Goal: Book appointment/travel/reservation

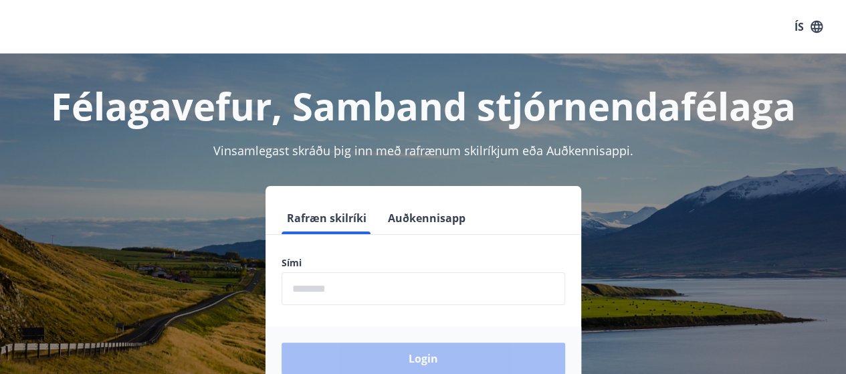
scroll to position [17, 0]
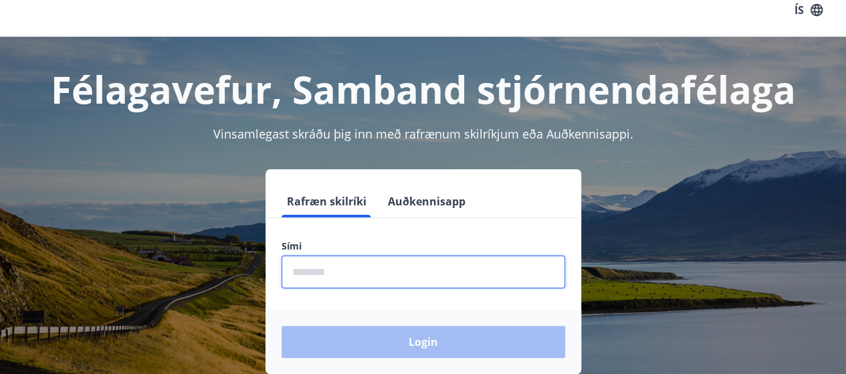
click at [360, 284] on input "phone" at bounding box center [424, 272] width 284 height 33
type input "********"
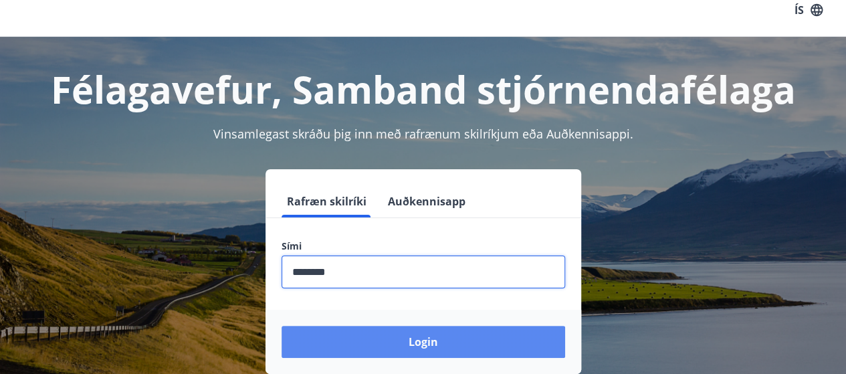
click at [409, 337] on button "Login" at bounding box center [424, 342] width 284 height 32
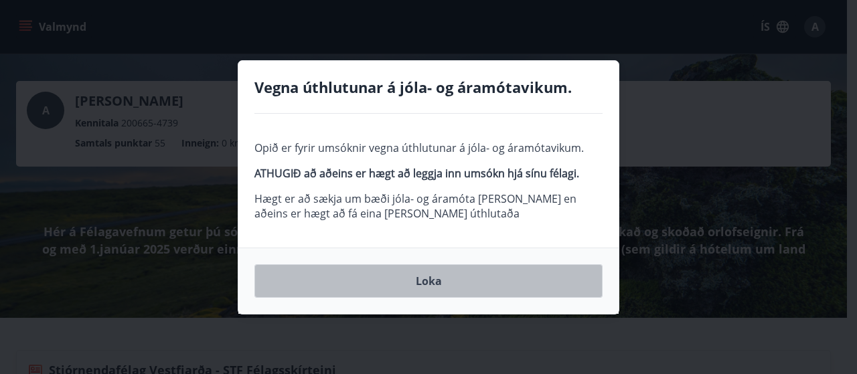
click at [434, 284] on button "Loka" at bounding box center [428, 280] width 348 height 33
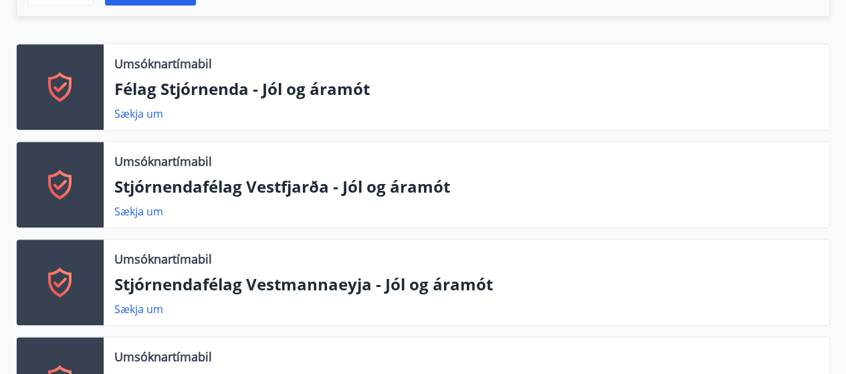
scroll to position [461, 0]
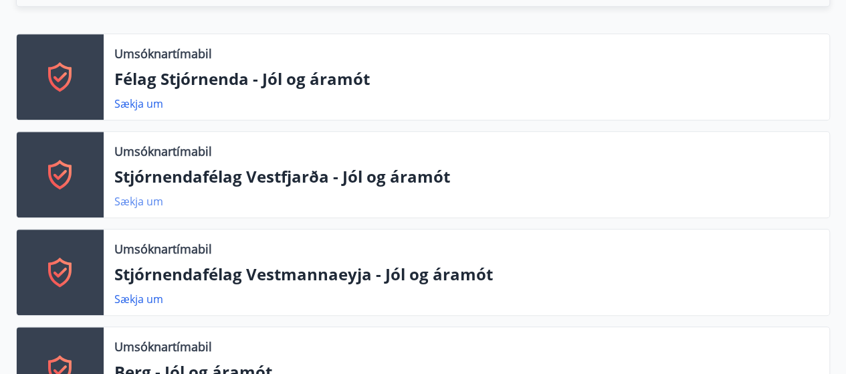
click at [132, 198] on link "Sækja um" at bounding box center [138, 201] width 49 height 15
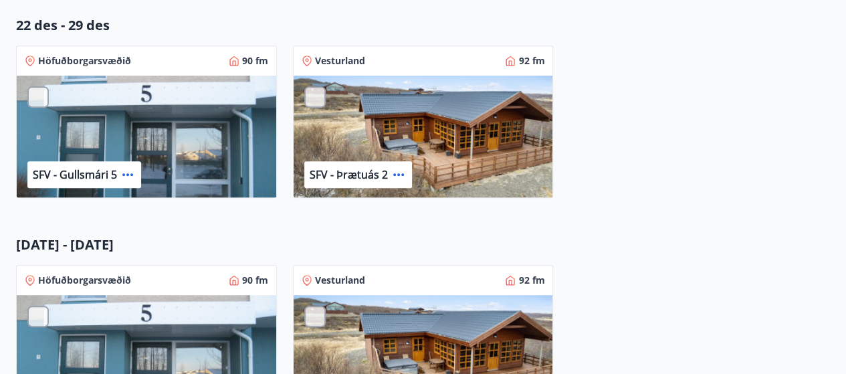
scroll to position [299, 0]
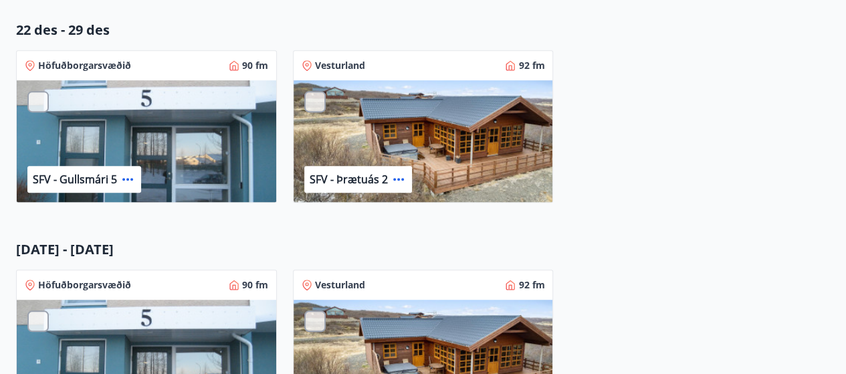
click at [149, 136] on div "SFV - Gullsmári 5" at bounding box center [147, 141] width 260 height 123
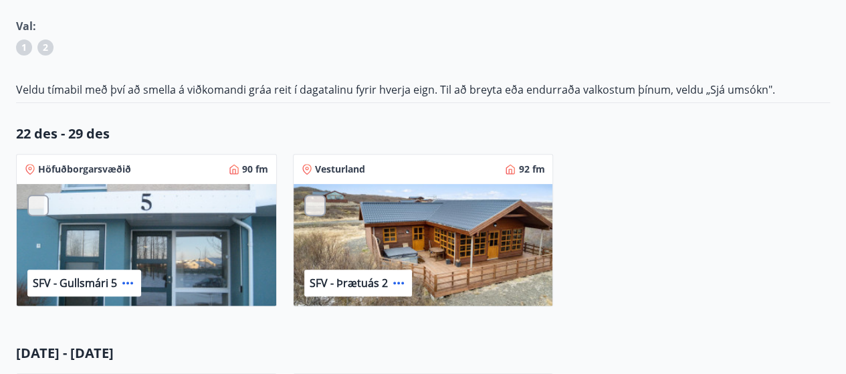
scroll to position [0, 0]
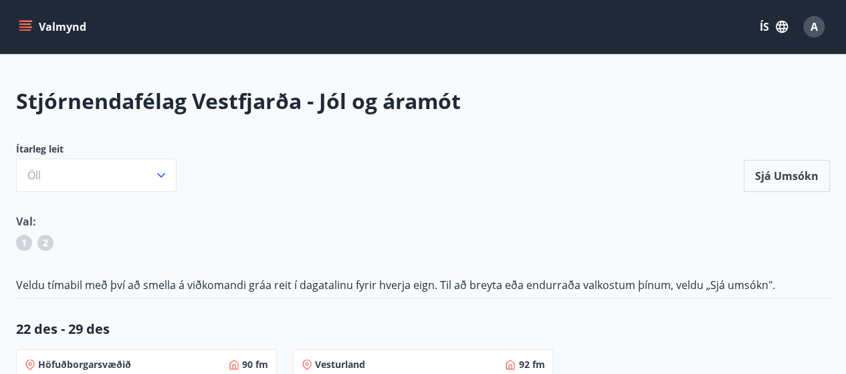
click at [68, 28] on button "Valmynd" at bounding box center [54, 27] width 76 height 24
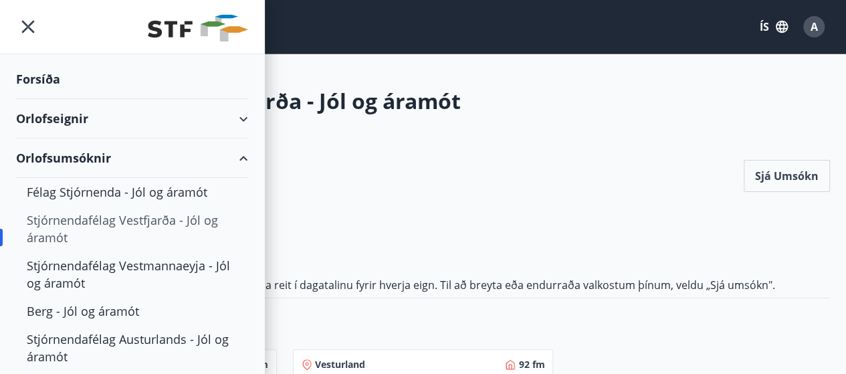
click at [189, 215] on div "Stjórnendafélag Vestfjarða - Jól og áramót" at bounding box center [132, 229] width 211 height 46
click at [232, 114] on div "Orlofseignir" at bounding box center [132, 118] width 232 height 39
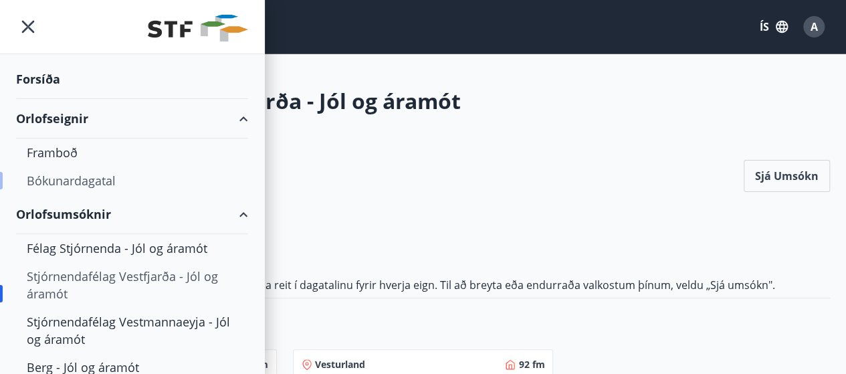
click at [114, 175] on div "Bókunardagatal" at bounding box center [132, 181] width 211 height 28
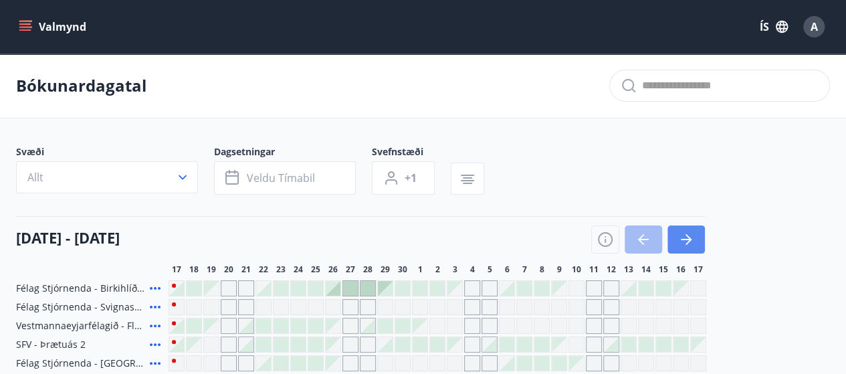
click at [689, 230] on button "button" at bounding box center [686, 240] width 37 height 28
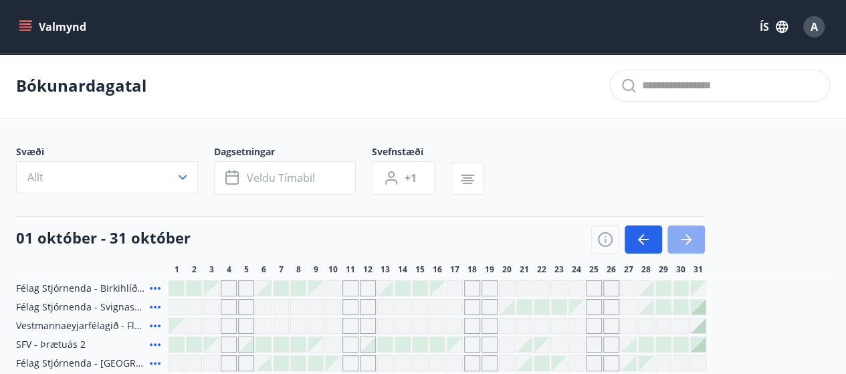
click at [688, 230] on button "button" at bounding box center [686, 240] width 37 height 28
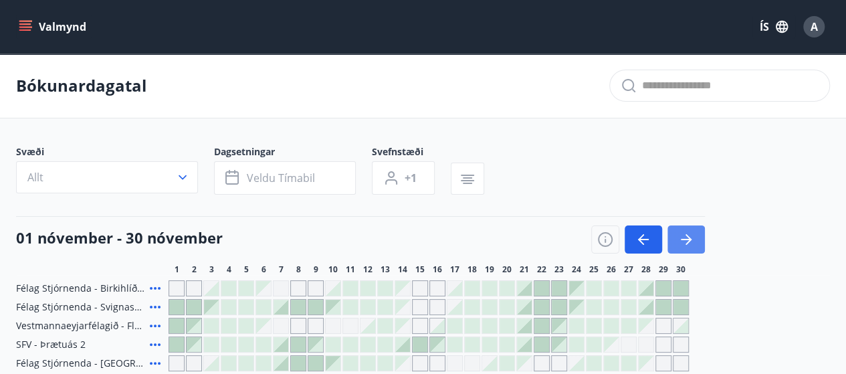
click at [688, 230] on button "button" at bounding box center [686, 240] width 37 height 28
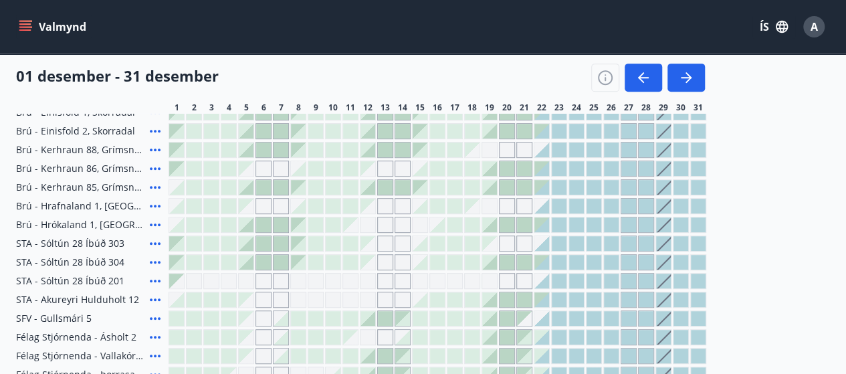
scroll to position [335, 0]
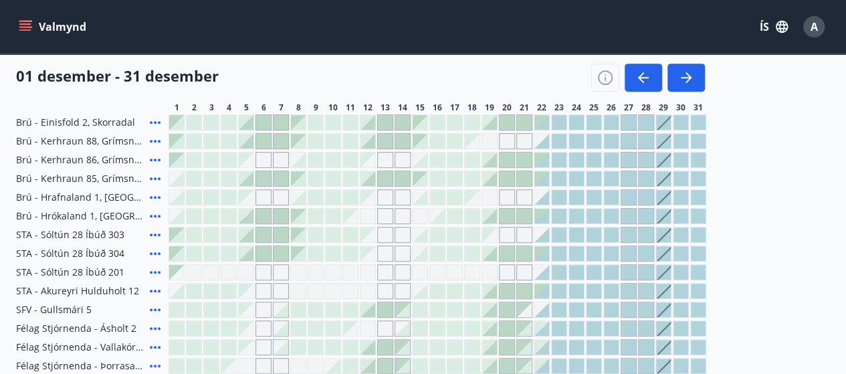
click at [542, 308] on div at bounding box center [542, 309] width 15 height 15
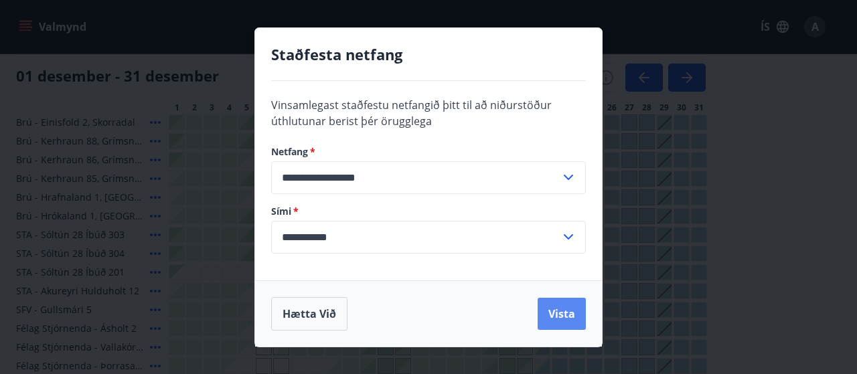
click at [559, 308] on button "Vista" at bounding box center [561, 314] width 48 height 32
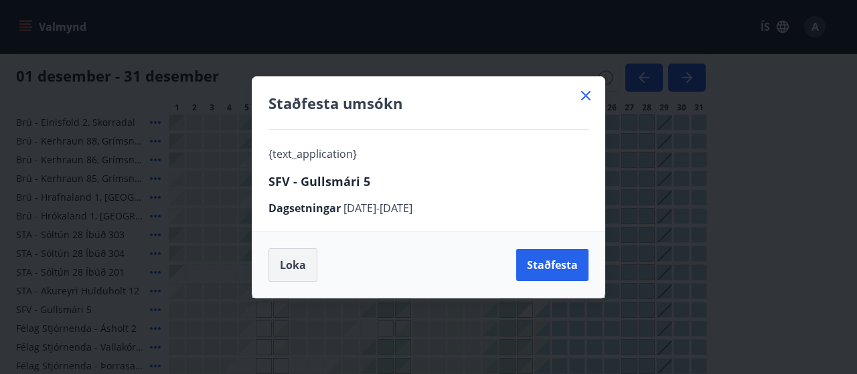
click at [298, 262] on button "Loka" at bounding box center [292, 264] width 49 height 33
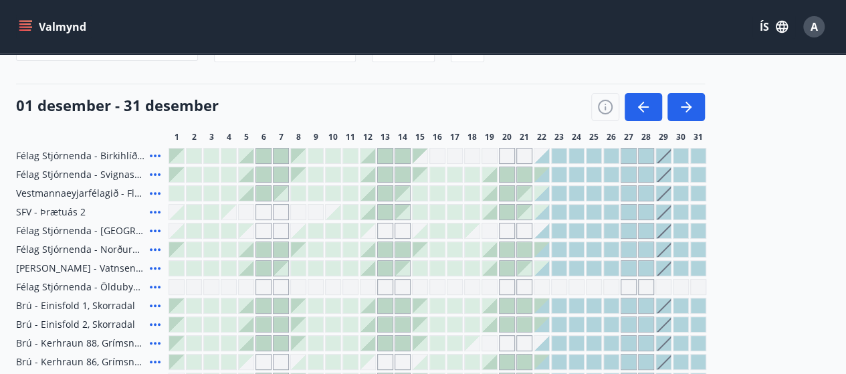
scroll to position [0, 0]
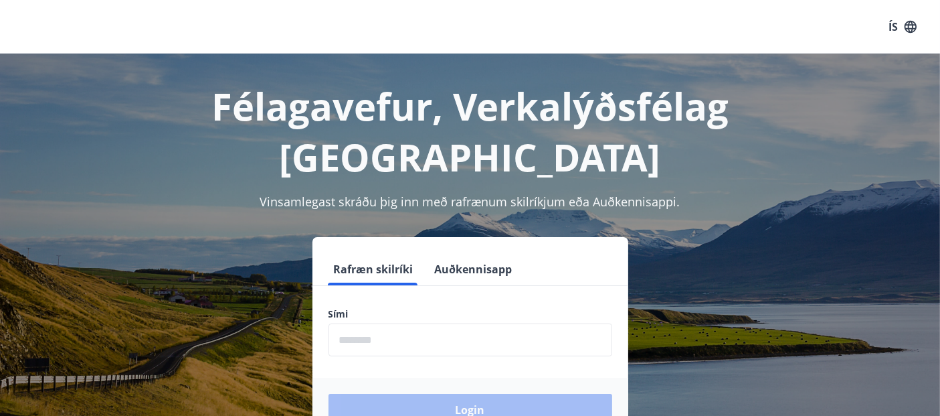
click at [567, 323] on input "phone" at bounding box center [471, 339] width 284 height 33
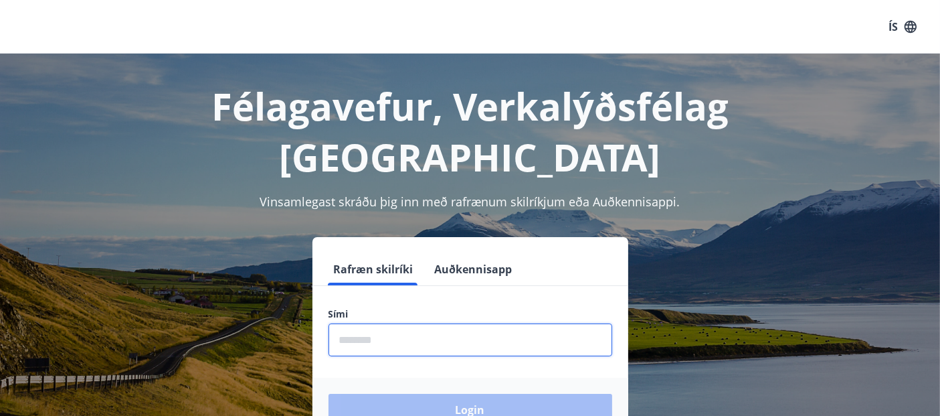
type input "********"
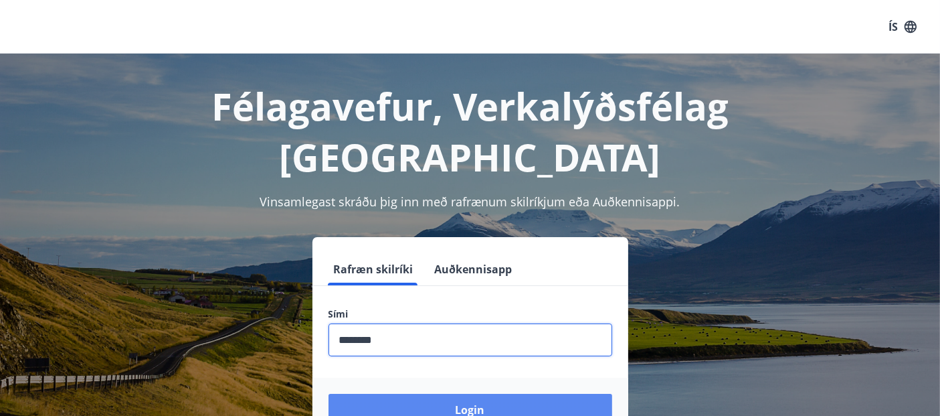
click at [486, 393] on button "Login" at bounding box center [471, 409] width 284 height 32
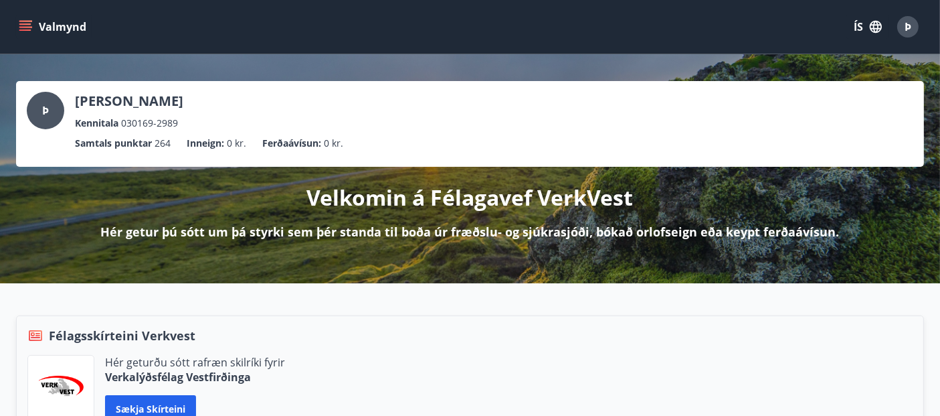
click at [23, 20] on icon "menu" at bounding box center [25, 26] width 13 height 13
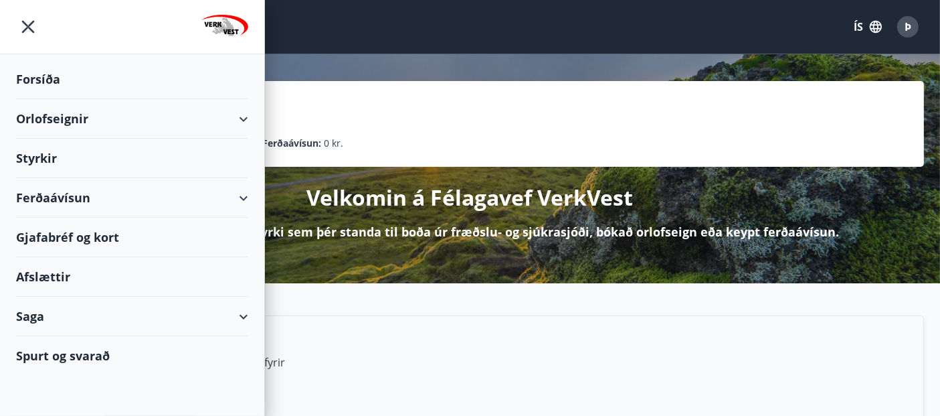
click at [65, 119] on div "Orlofseignir" at bounding box center [132, 118] width 232 height 39
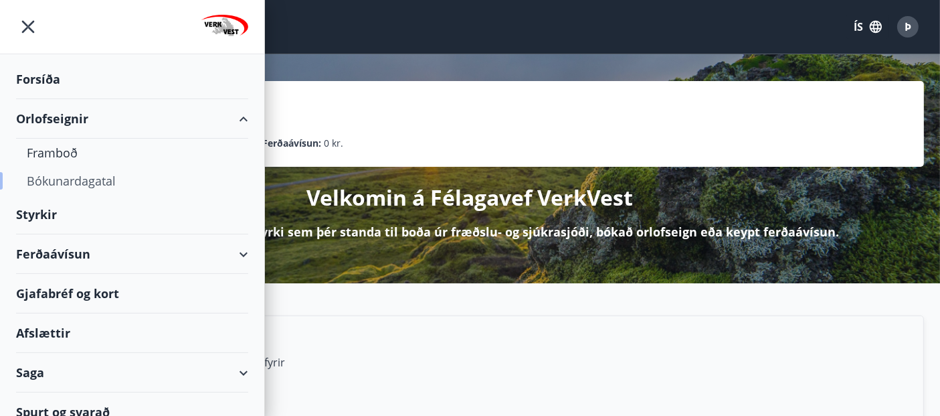
click at [56, 179] on div "Bókunardagatal" at bounding box center [132, 181] width 211 height 28
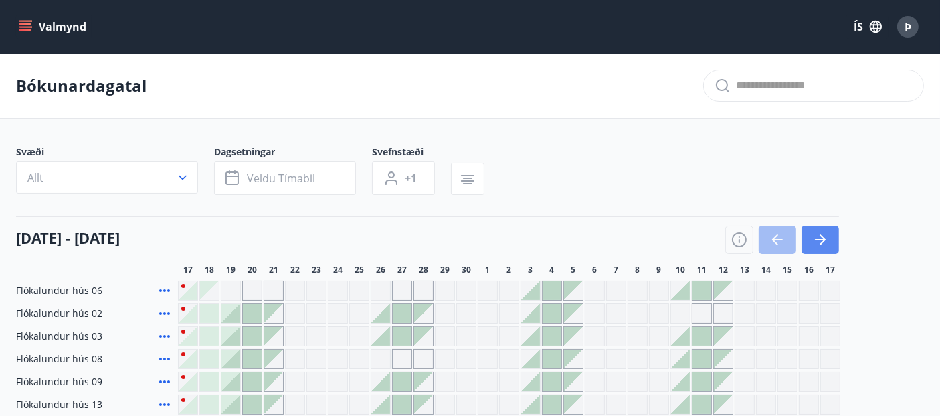
click at [825, 242] on icon "button" at bounding box center [820, 240] width 16 height 16
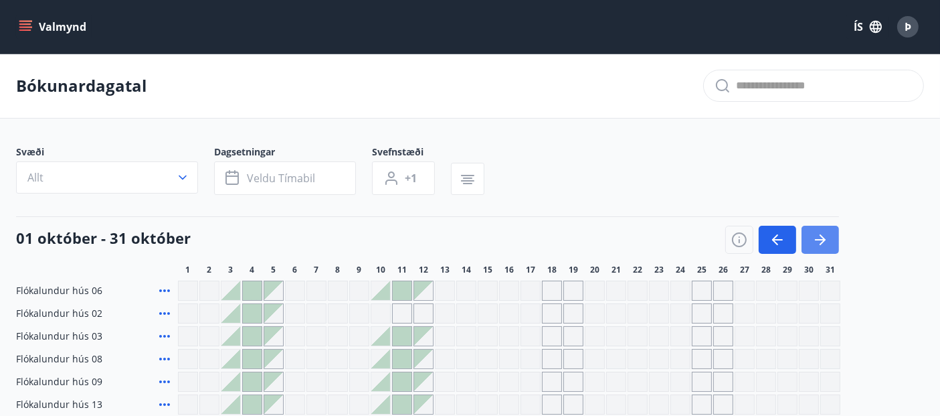
click at [824, 239] on icon "button" at bounding box center [823, 239] width 6 height 11
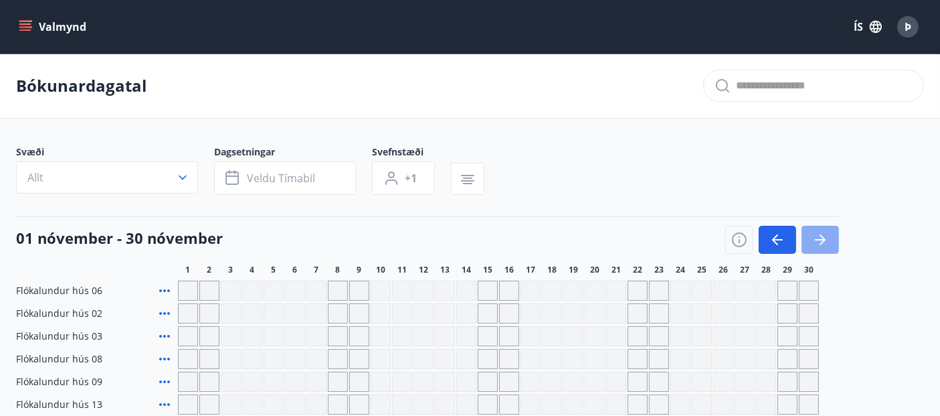
click at [824, 238] on icon "button" at bounding box center [823, 239] width 6 height 11
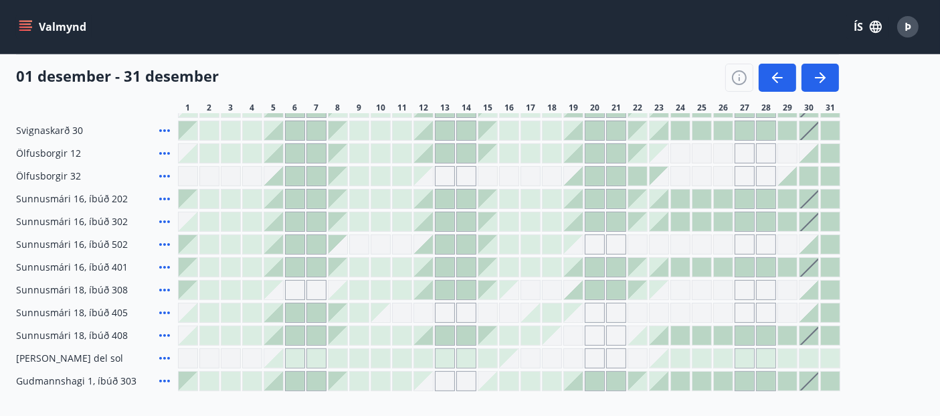
scroll to position [328, 0]
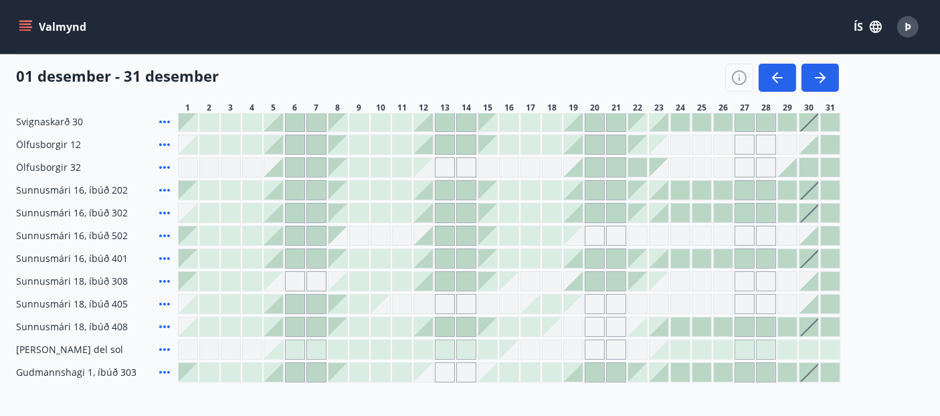
click at [641, 327] on div at bounding box center [637, 326] width 19 height 19
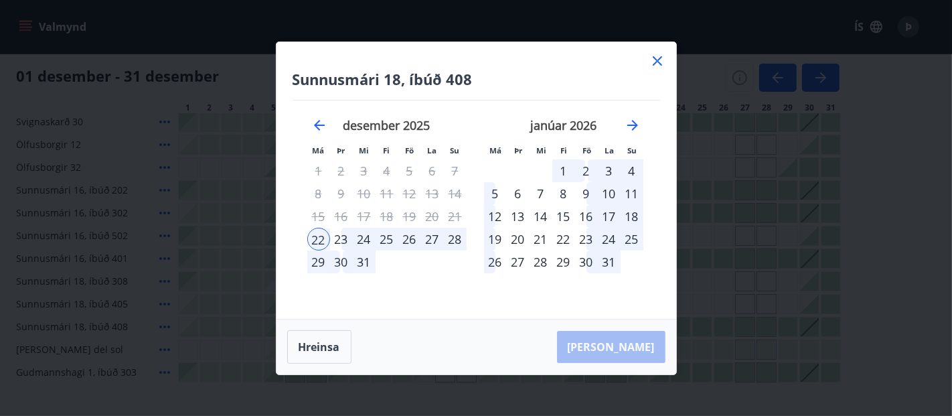
click at [661, 59] on icon at bounding box center [657, 61] width 16 height 16
